Goal: Transaction & Acquisition: Purchase product/service

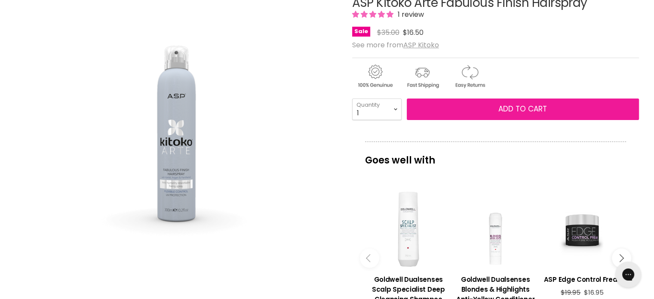
click at [500, 108] on span "Add to cart" at bounding box center [522, 109] width 49 height 10
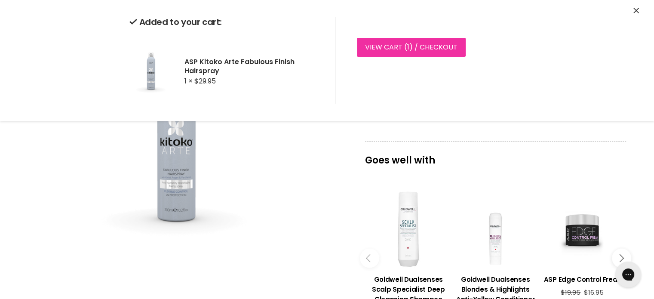
click at [409, 51] on link "View cart ( 1 ) / Checkout" at bounding box center [411, 47] width 109 height 19
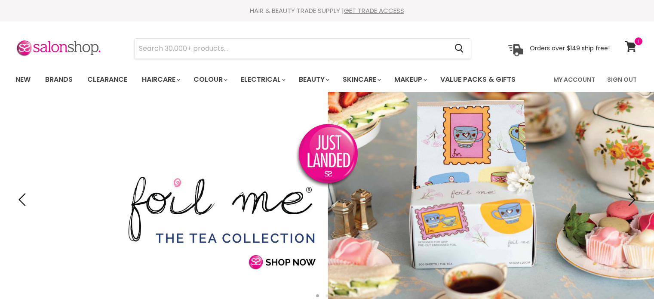
click at [631, 45] on icon at bounding box center [631, 46] width 12 height 11
click at [575, 77] on link "My Account" at bounding box center [574, 80] width 52 height 18
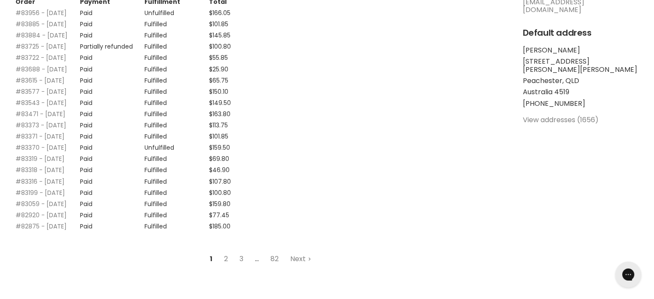
scroll to position [172, 0]
